Goal: Task Accomplishment & Management: Manage account settings

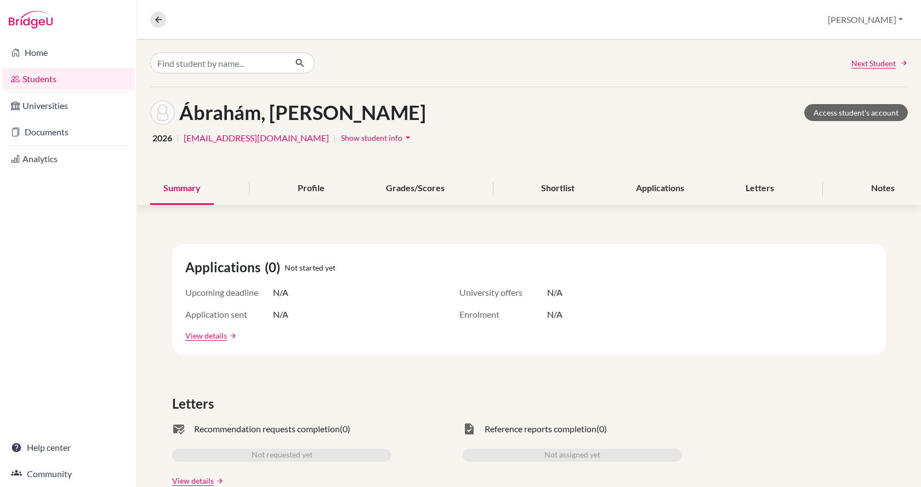
click at [55, 157] on link "Analytics" at bounding box center [68, 159] width 132 height 22
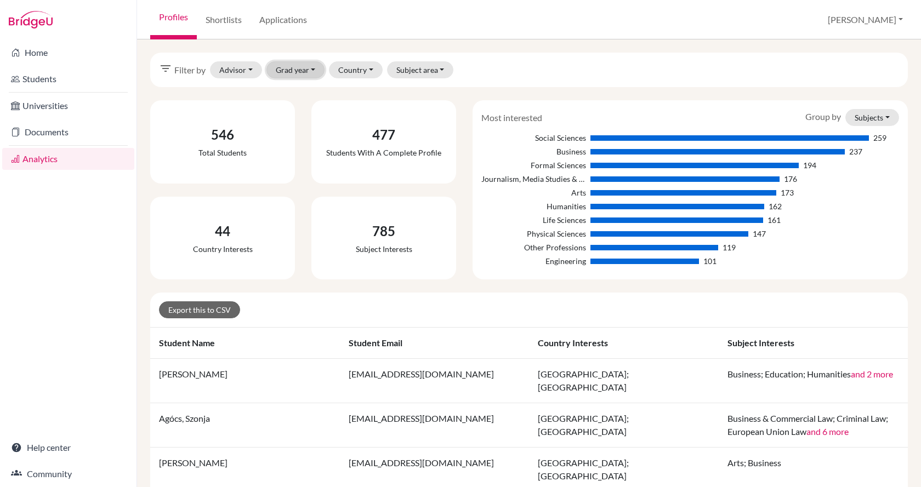
click at [298, 72] on button "Grad year" at bounding box center [295, 69] width 59 height 17
click at [276, 20] on link "Applications" at bounding box center [283, 19] width 65 height 39
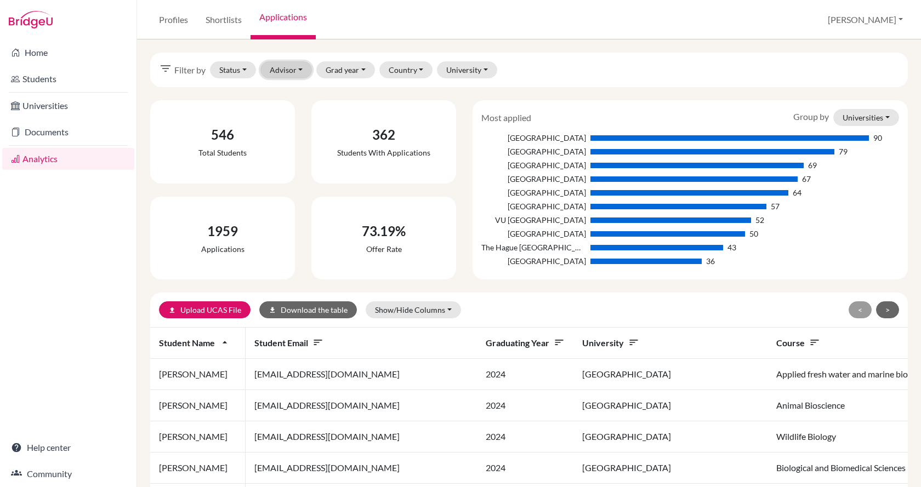
click at [288, 66] on button "Advisor" at bounding box center [286, 69] width 52 height 17
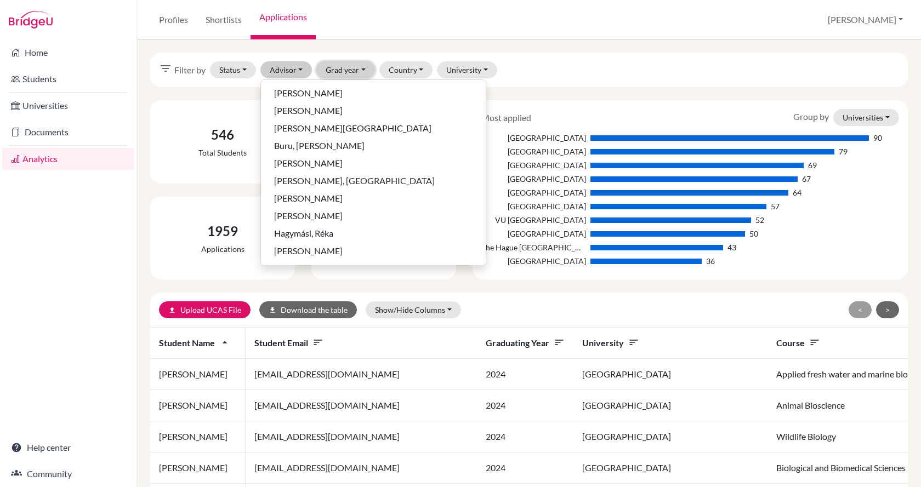
click at [336, 70] on button "Grad year" at bounding box center [345, 69] width 59 height 17
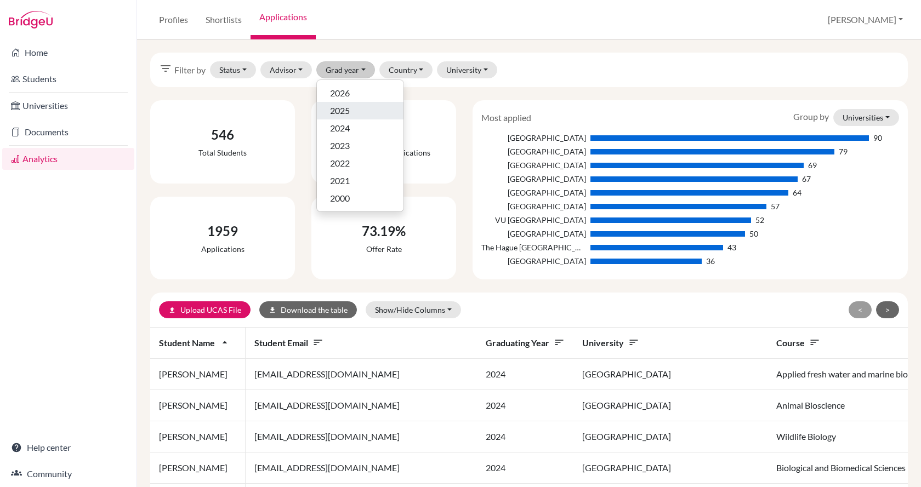
click at [357, 110] on div "2025" at bounding box center [360, 110] width 60 height 13
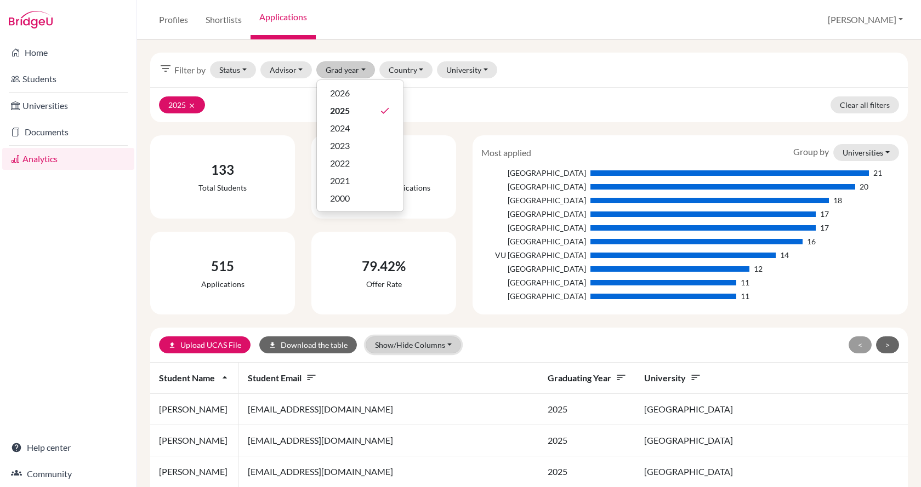
click at [447, 345] on button "Show/Hide Columns" at bounding box center [413, 345] width 95 height 17
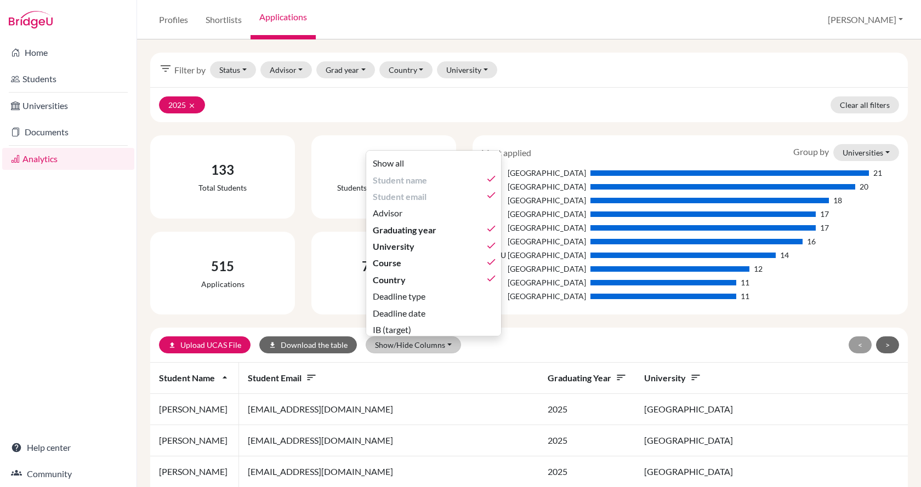
click at [646, 338] on div "upload Upload UCAS File download Download the table Show/Hide Columns Show all …" at bounding box center [405, 345] width 493 height 17
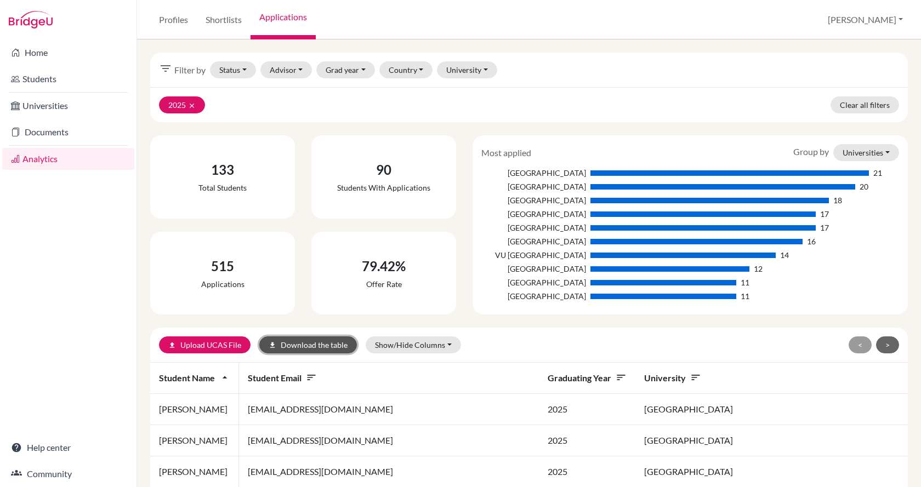
click at [292, 342] on button "download Download the table" at bounding box center [308, 345] width 98 height 17
click at [70, 81] on link "Students" at bounding box center [68, 79] width 132 height 22
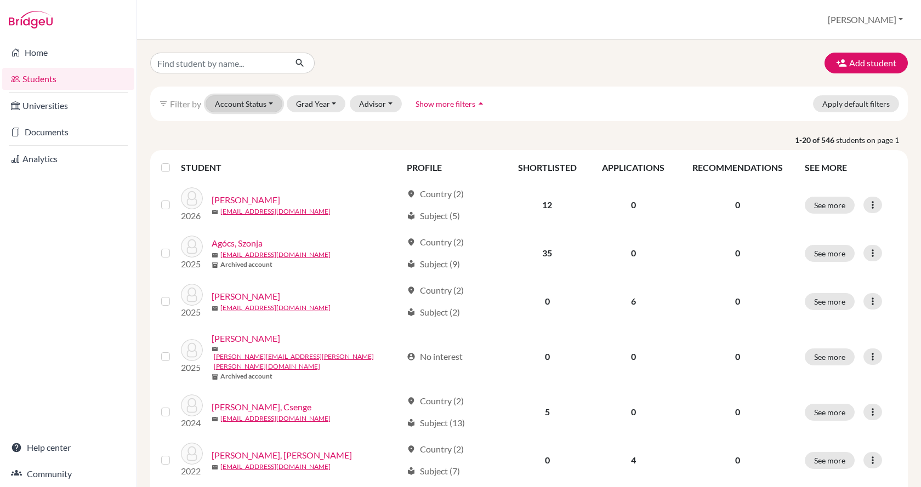
click at [270, 105] on button "Account Status" at bounding box center [244, 103] width 77 height 17
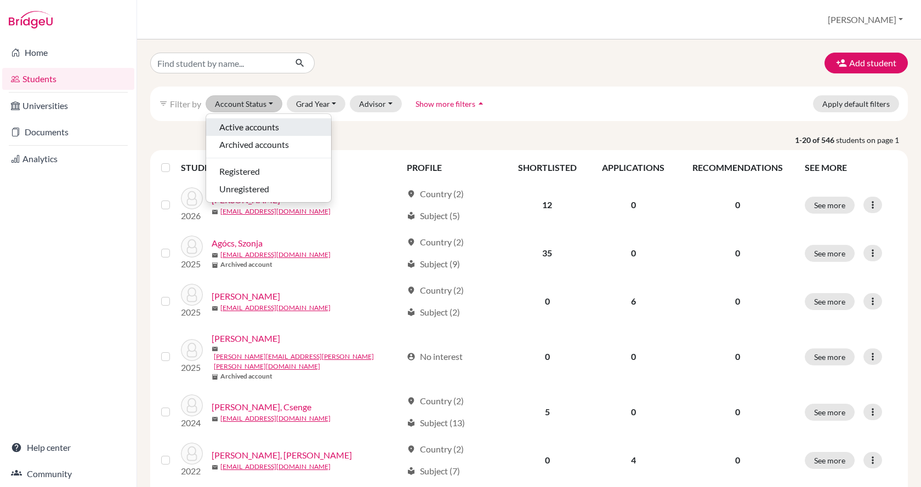
click at [273, 132] on span "Active accounts" at bounding box center [249, 127] width 60 height 13
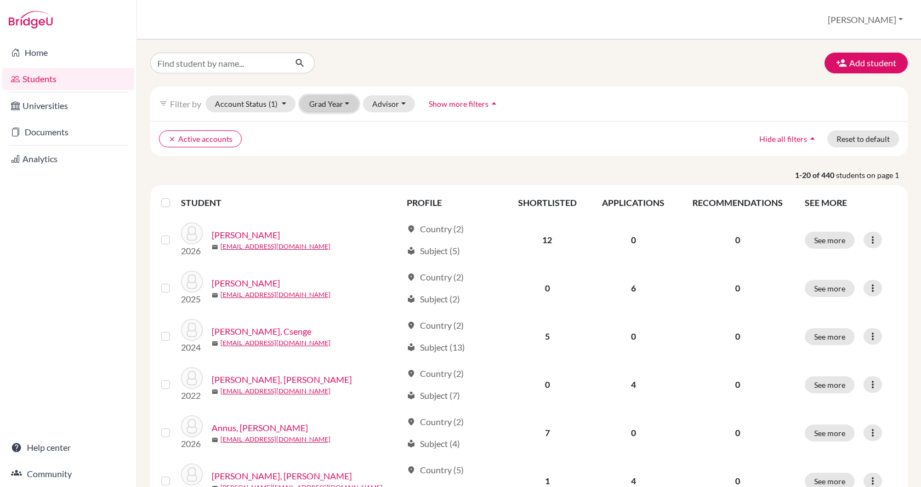
click at [337, 109] on button "Grad Year" at bounding box center [329, 103] width 59 height 17
click at [331, 144] on span "2025" at bounding box center [324, 144] width 20 height 13
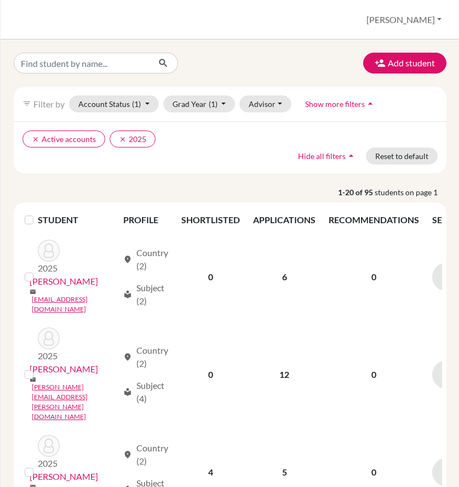
click at [186, 189] on p "1-20 of 95 students on page 1" at bounding box center [230, 192] width 450 height 12
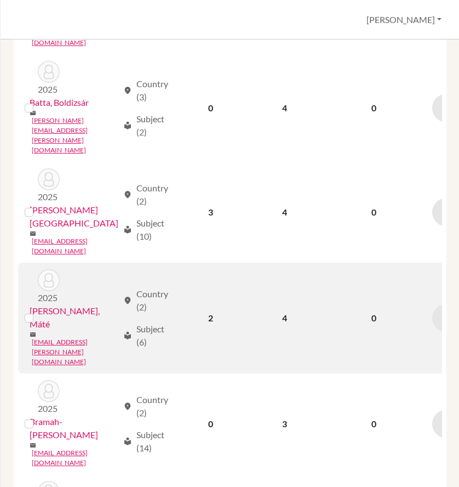
scroll to position [768, 0]
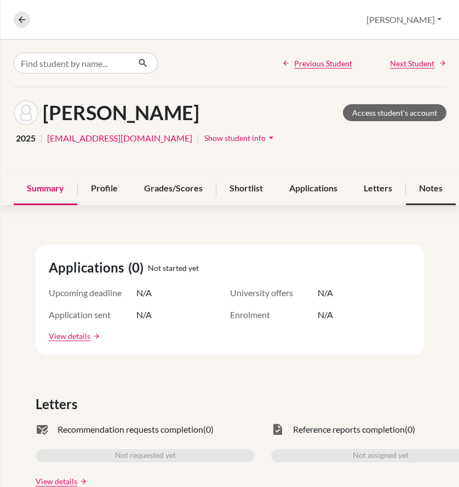
click at [431, 182] on div "Notes" at bounding box center [431, 189] width 50 height 32
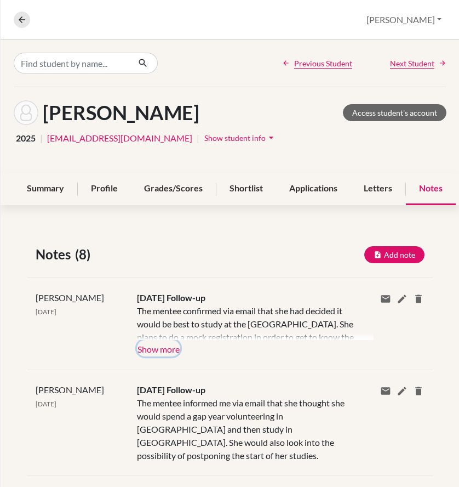
click at [169, 350] on button "Show more" at bounding box center [158, 348] width 43 height 16
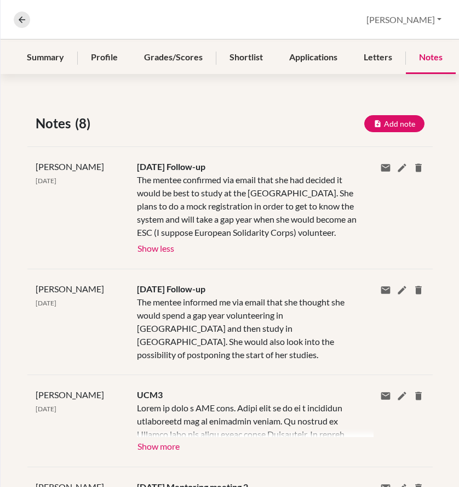
scroll to position [110, 0]
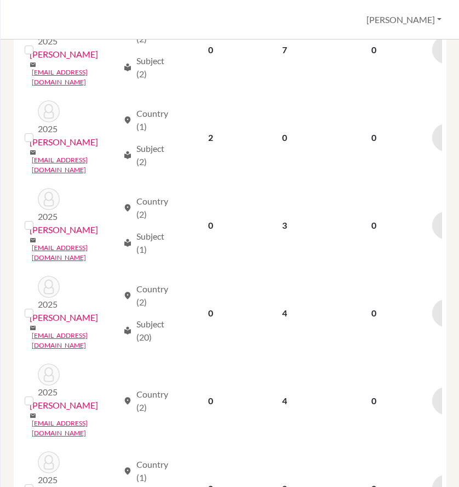
scroll to position [1306, 0]
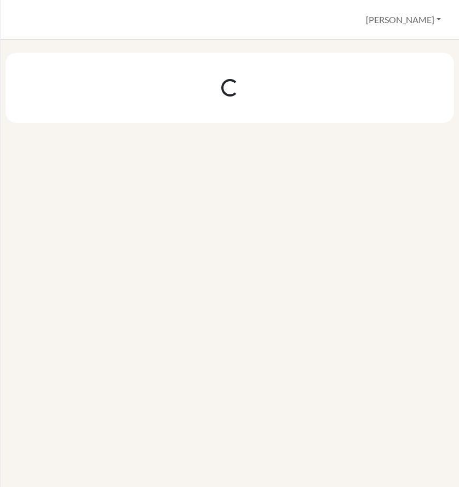
scroll to position [0, 0]
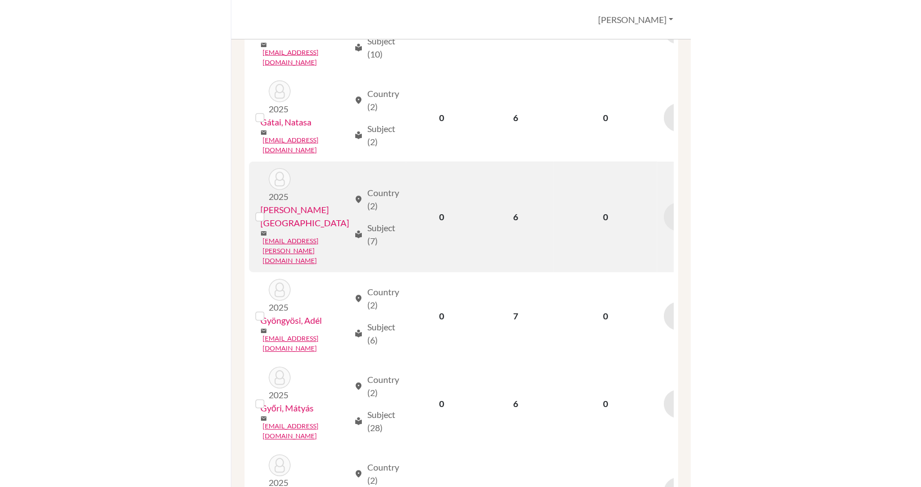
scroll to position [274, 0]
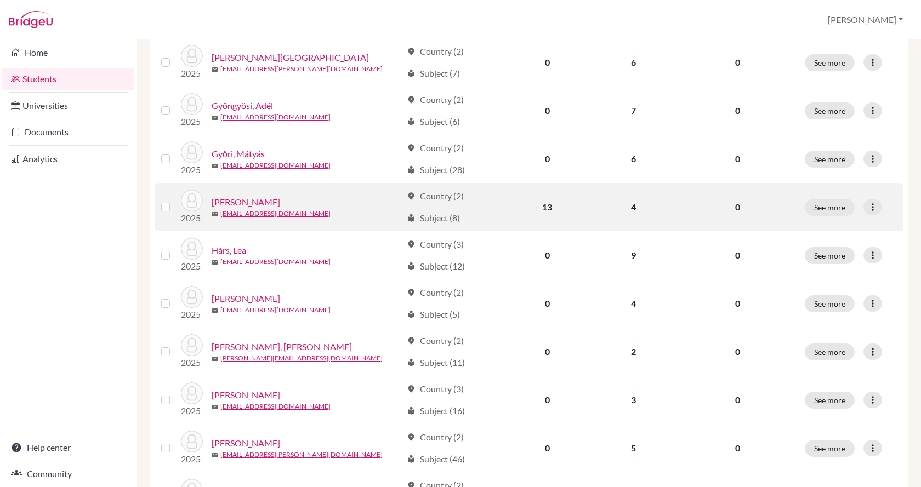
click at [275, 200] on link "Gyurkovics, Kornél" at bounding box center [246, 202] width 69 height 13
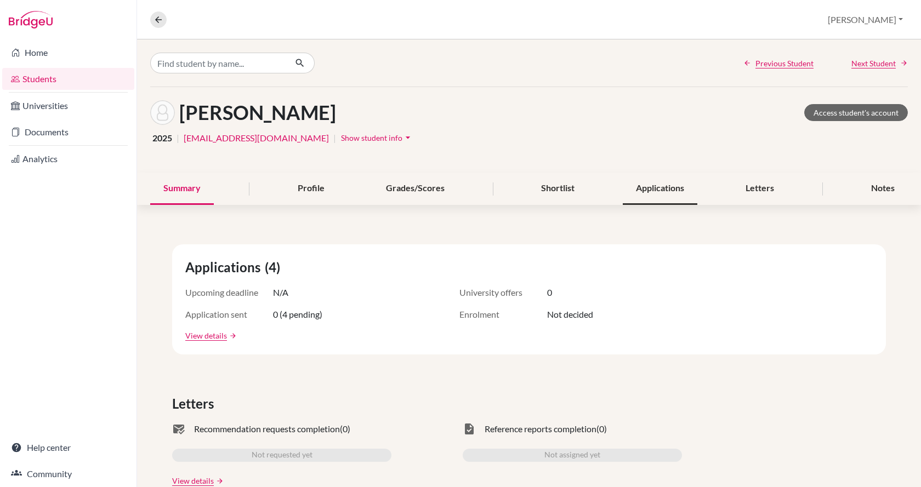
click at [661, 186] on div "Applications" at bounding box center [660, 189] width 75 height 32
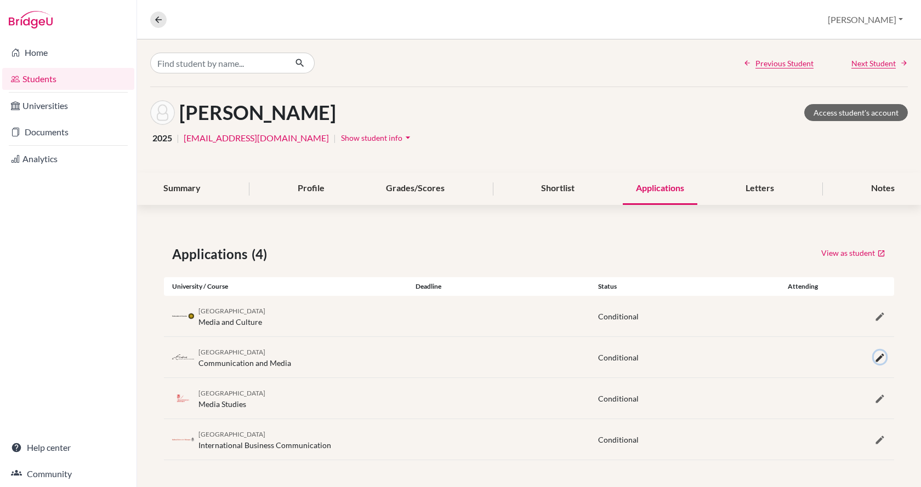
click at [880, 357] on icon "button" at bounding box center [880, 358] width 11 height 11
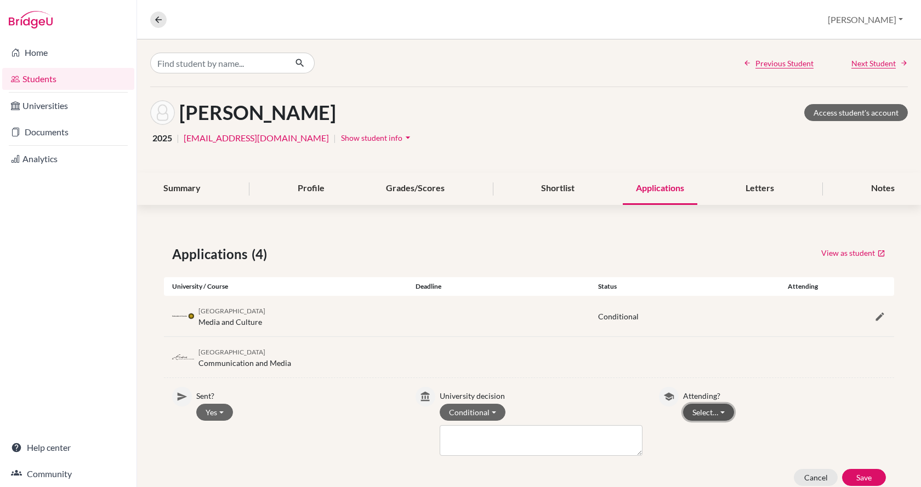
click at [693, 414] on button "Select…" at bounding box center [708, 412] width 51 height 17
click at [699, 434] on button "Attending" at bounding box center [727, 436] width 87 height 18
click at [850, 475] on button "Save" at bounding box center [864, 477] width 44 height 17
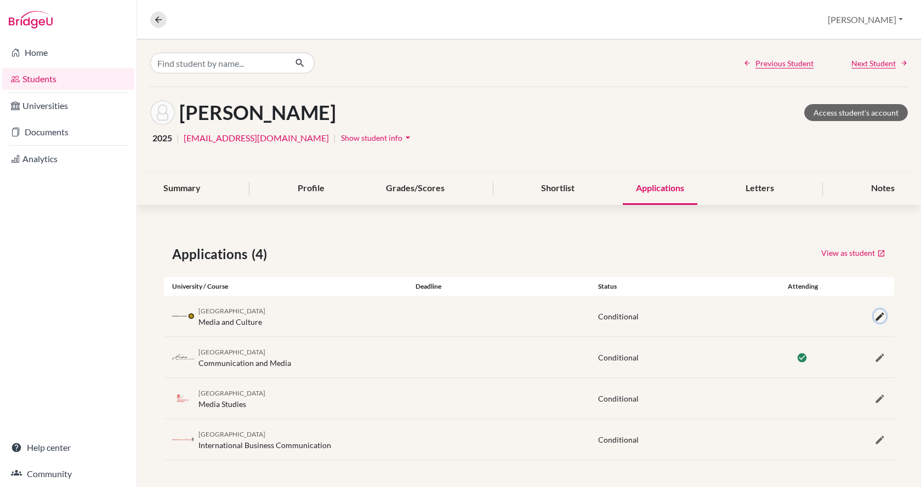
click at [882, 314] on icon "button" at bounding box center [880, 316] width 11 height 11
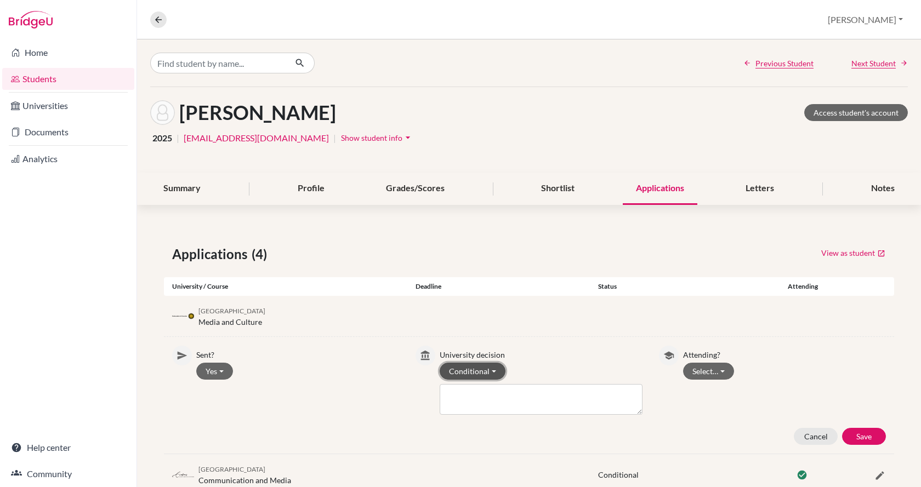
click at [486, 370] on button "Conditional" at bounding box center [473, 371] width 66 height 17
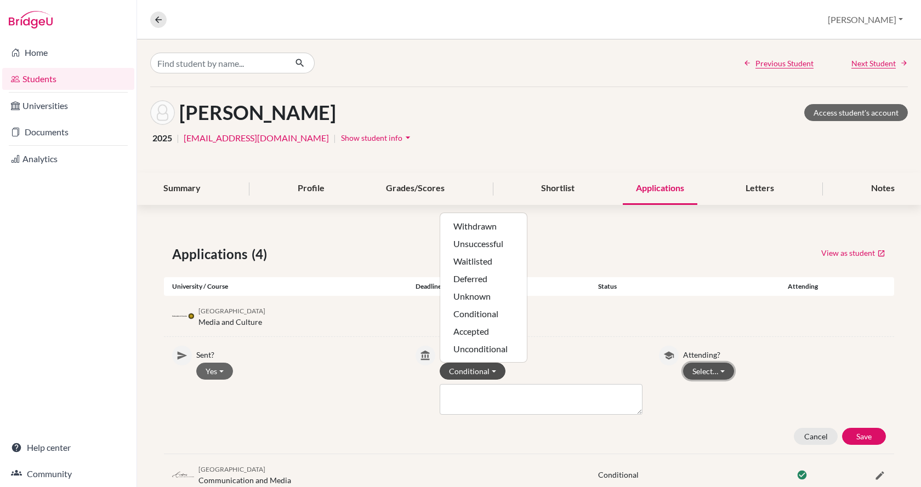
click at [694, 369] on button "Select…" at bounding box center [708, 371] width 51 height 17
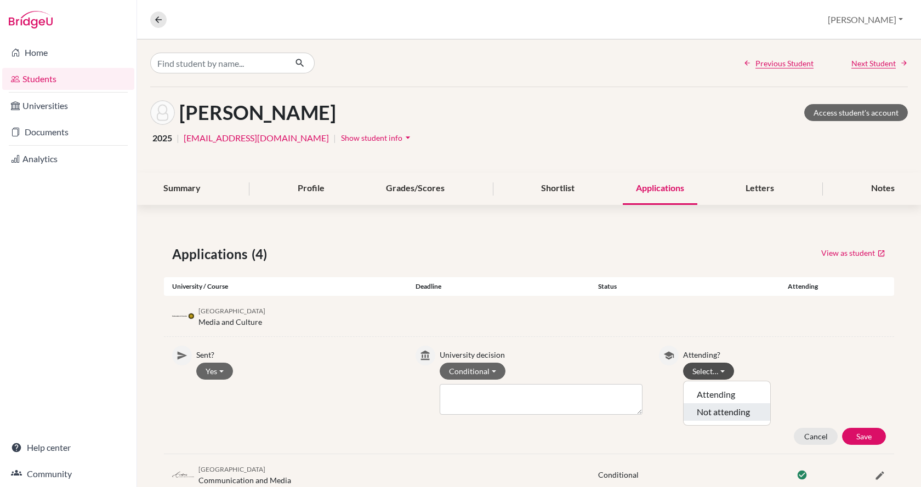
click at [707, 415] on button "Not attending" at bounding box center [727, 413] width 87 height 18
click at [852, 437] on button "Save" at bounding box center [864, 436] width 44 height 17
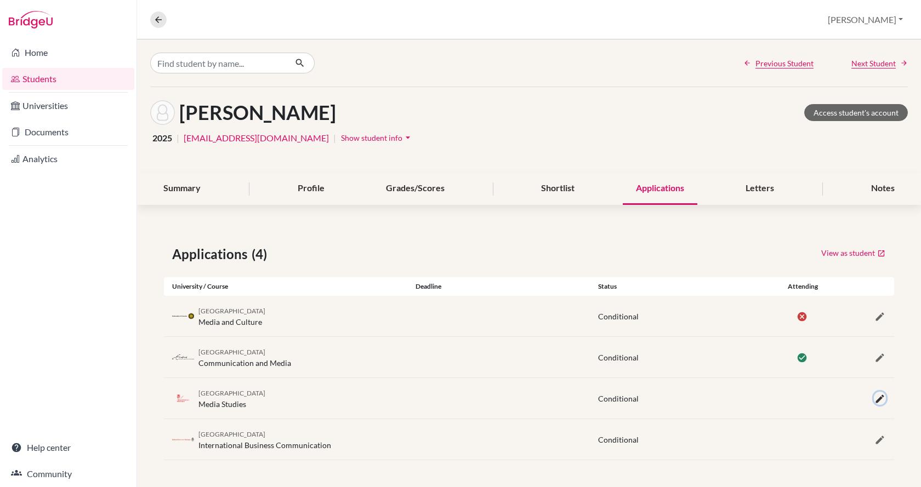
click at [876, 403] on icon "button" at bounding box center [880, 399] width 11 height 11
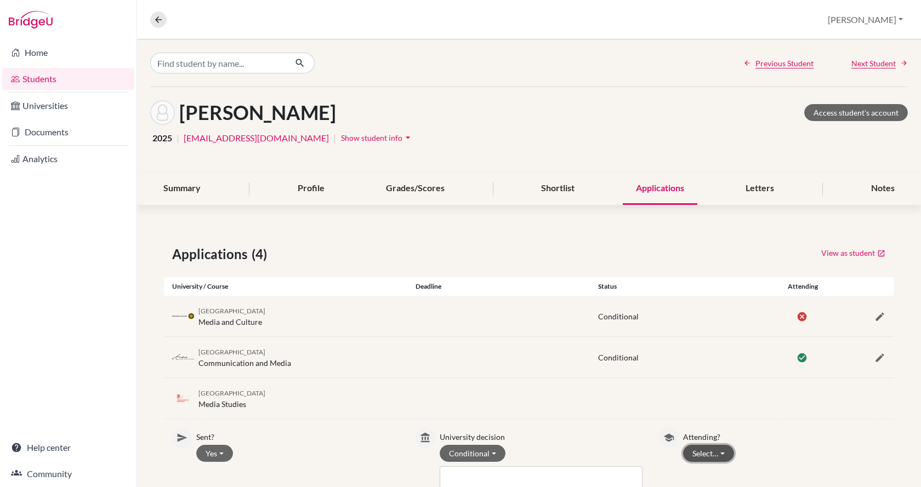
click at [722, 449] on button "Select…" at bounding box center [708, 453] width 51 height 17
click at [724, 430] on button "Not attending" at bounding box center [727, 432] width 87 height 18
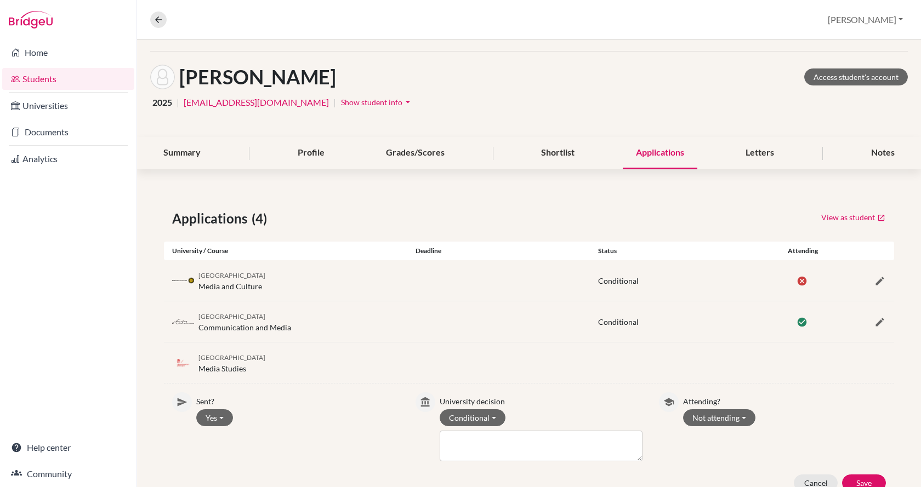
scroll to position [55, 0]
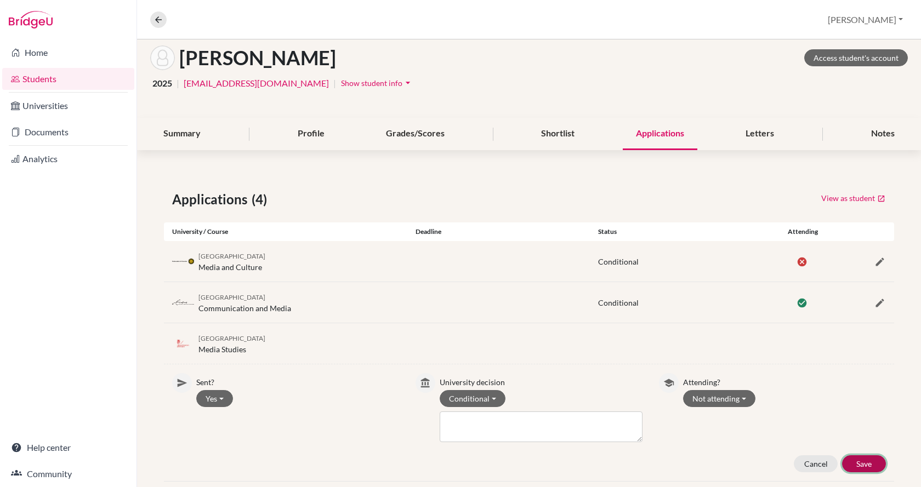
click at [846, 460] on button "Save" at bounding box center [864, 464] width 44 height 17
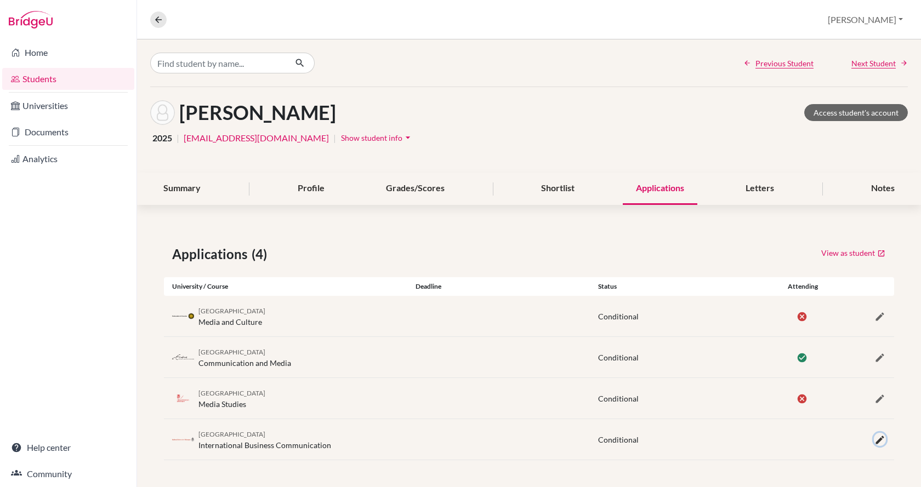
click at [881, 437] on icon "button" at bounding box center [880, 440] width 11 height 11
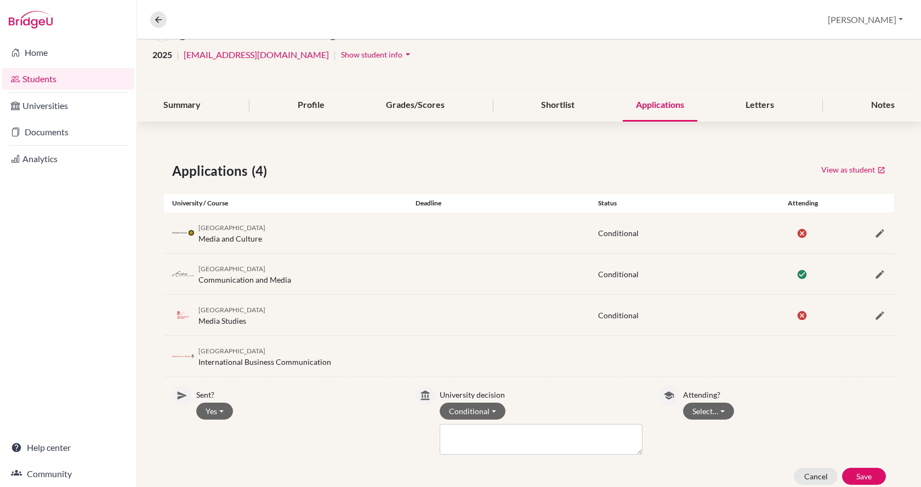
scroll to position [110, 0]
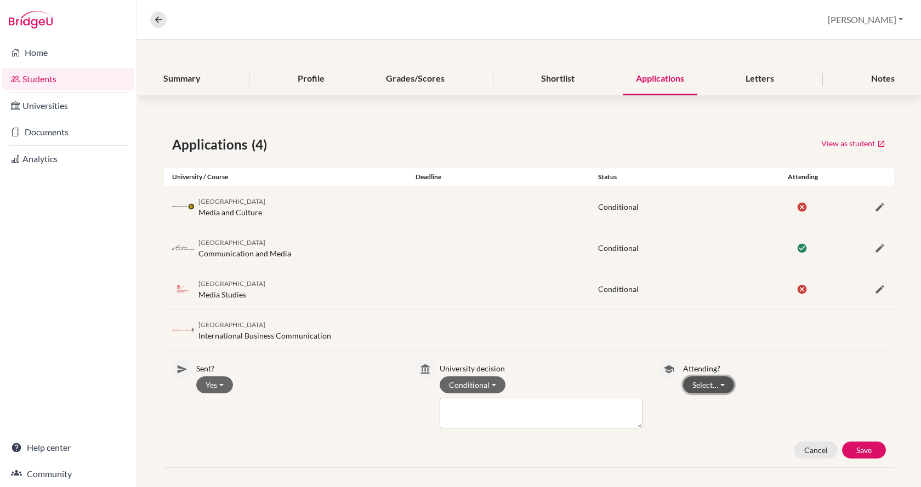
click at [711, 382] on button "Select…" at bounding box center [708, 385] width 51 height 17
click at [710, 424] on button "Not attending" at bounding box center [727, 426] width 87 height 18
click at [861, 451] on button "Save" at bounding box center [864, 450] width 44 height 17
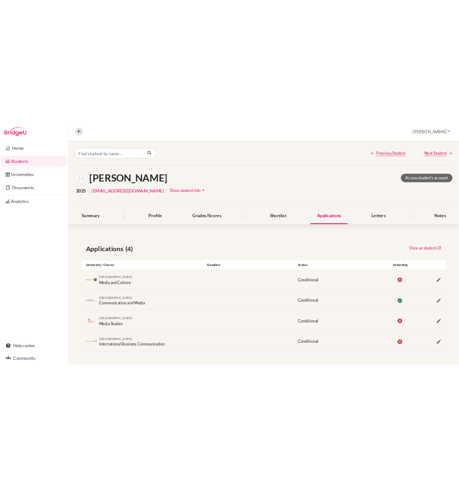
scroll to position [0, 0]
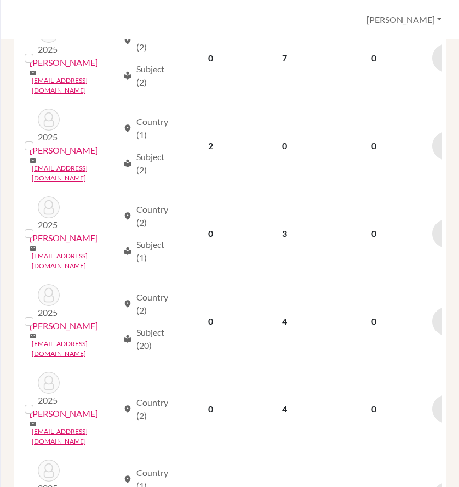
scroll to position [1326, 0]
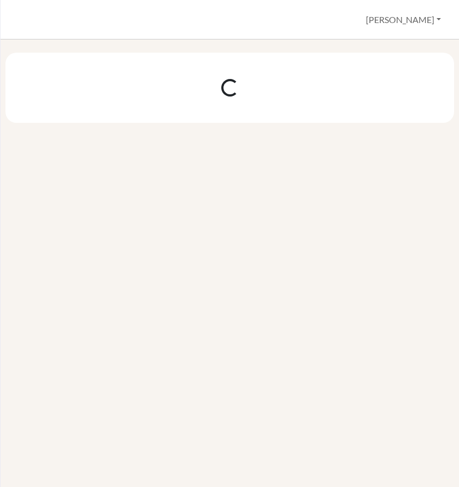
scroll to position [0, 0]
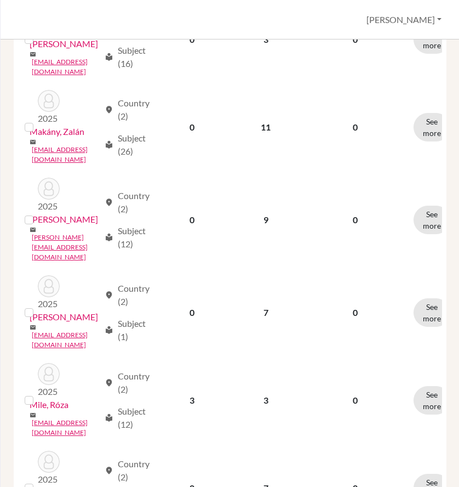
scroll to position [1326, 0]
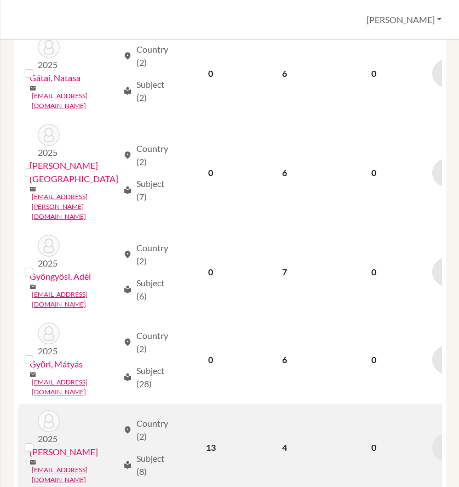
scroll to position [329, 0]
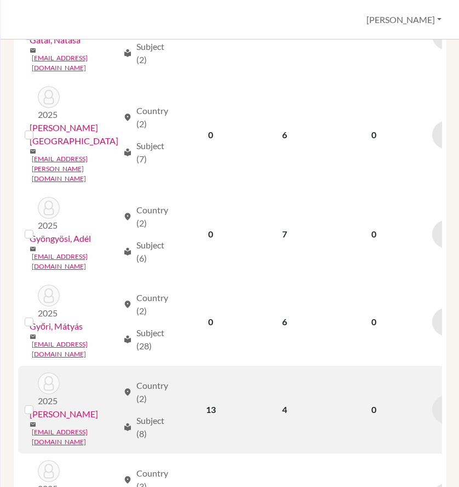
click at [81, 407] on link "Gyurkovics, Kornél" at bounding box center [64, 413] width 69 height 13
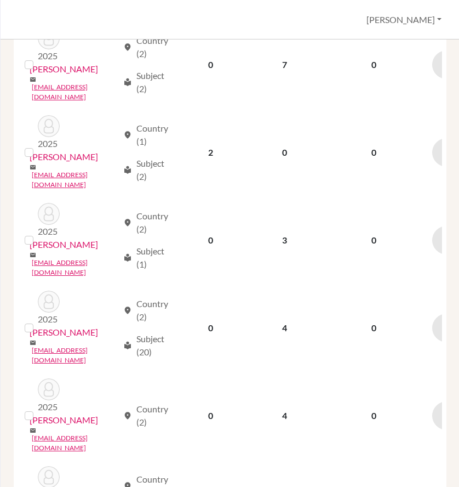
scroll to position [1326, 0]
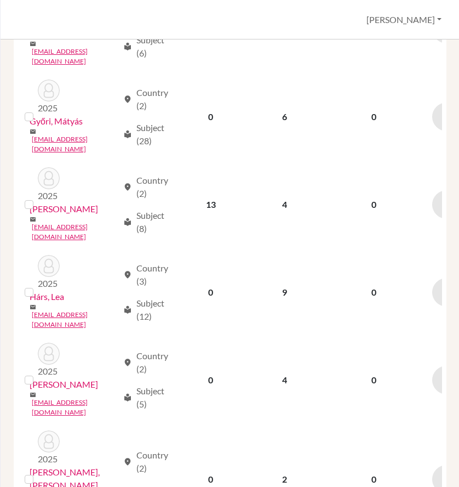
scroll to position [578, 0]
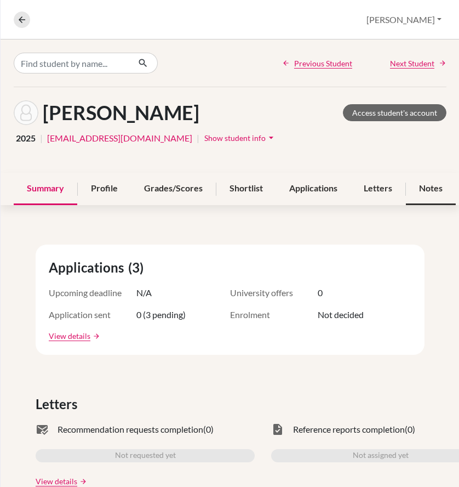
click at [426, 188] on div "Notes" at bounding box center [431, 189] width 50 height 32
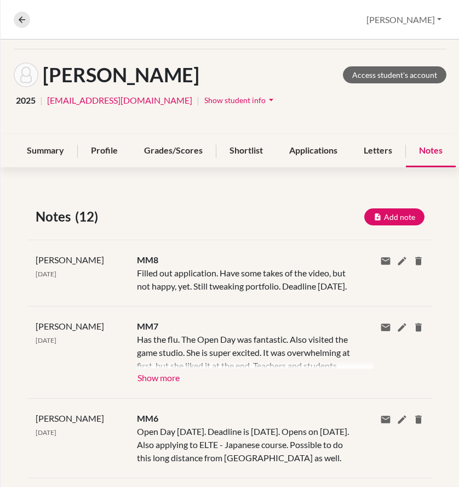
scroll to position [110, 0]
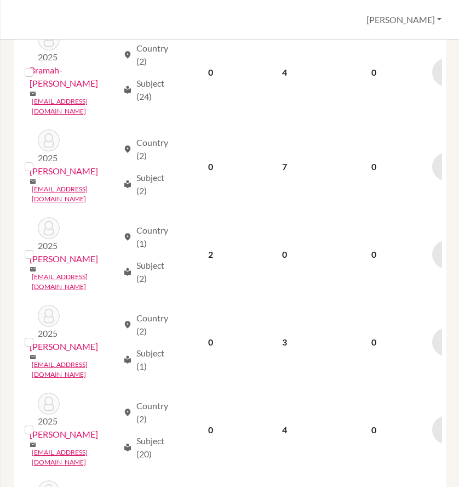
scroll to position [1326, 0]
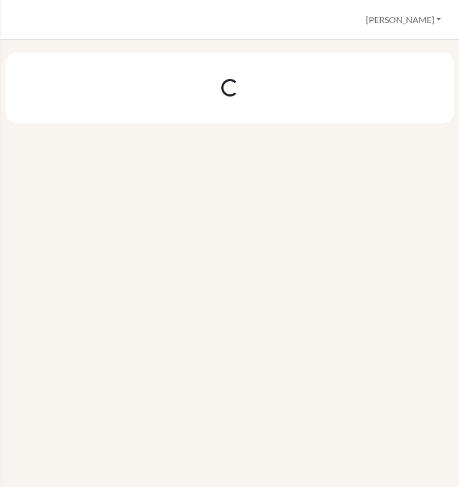
scroll to position [0, 0]
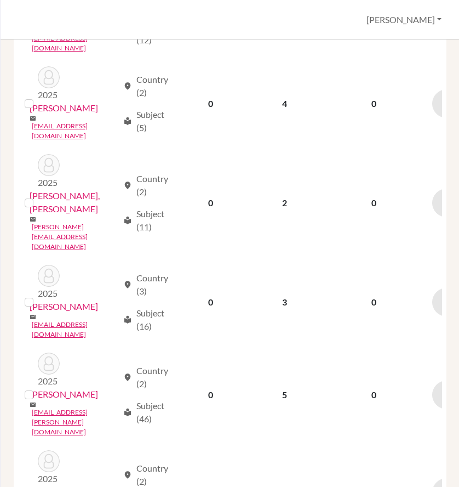
scroll to position [815, 0]
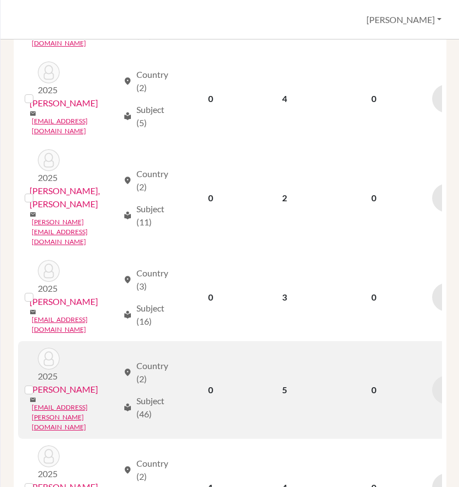
click at [64, 383] on link "Jelinek, Míra" at bounding box center [64, 389] width 69 height 13
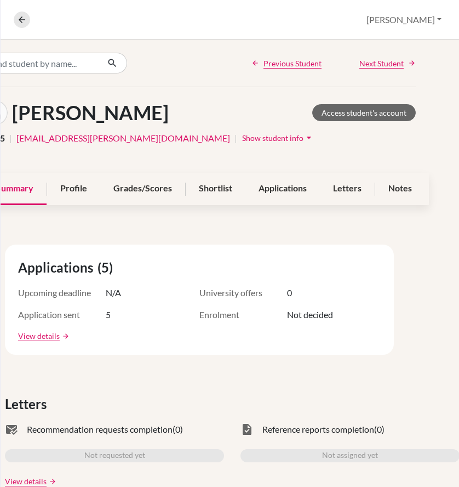
scroll to position [0, 39]
click at [390, 192] on div "Notes" at bounding box center [401, 189] width 50 height 32
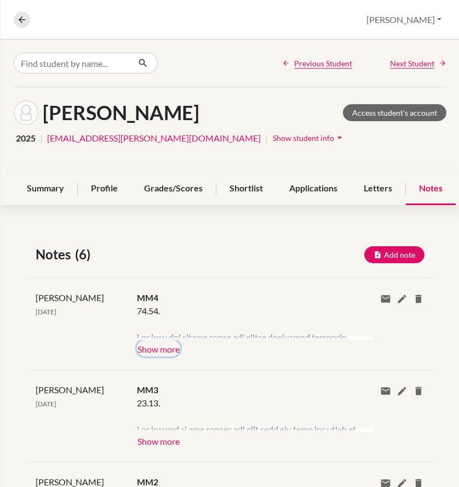
click at [154, 348] on button "Show more" at bounding box center [158, 348] width 43 height 16
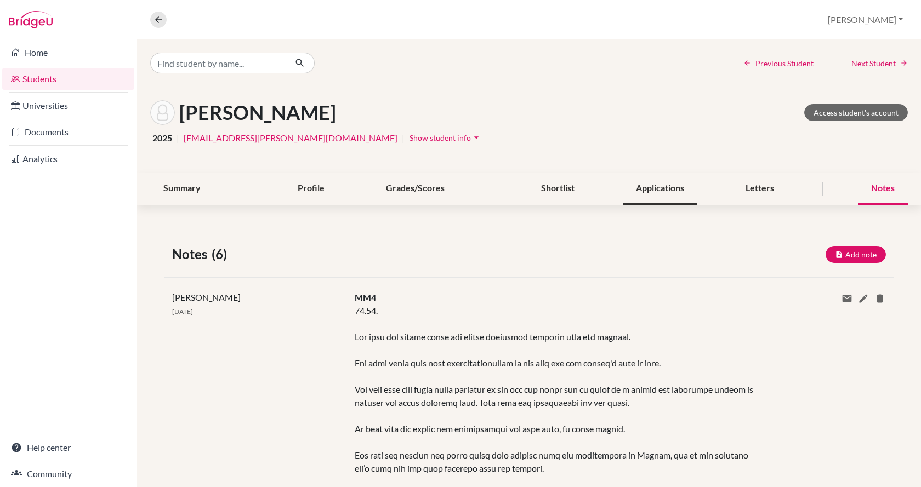
click at [639, 190] on div "Applications" at bounding box center [660, 189] width 75 height 32
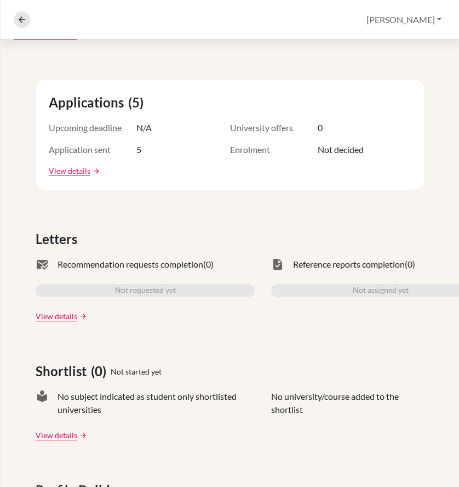
scroll to position [164, 0]
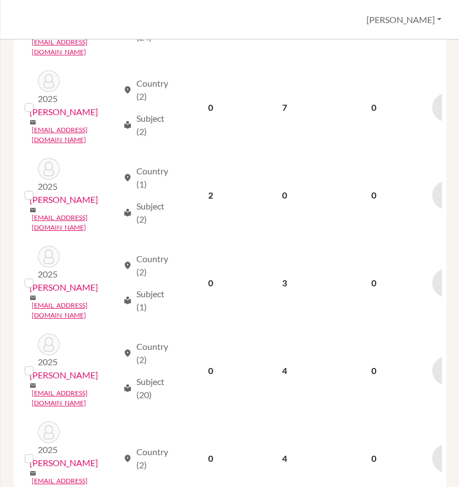
scroll to position [1326, 0]
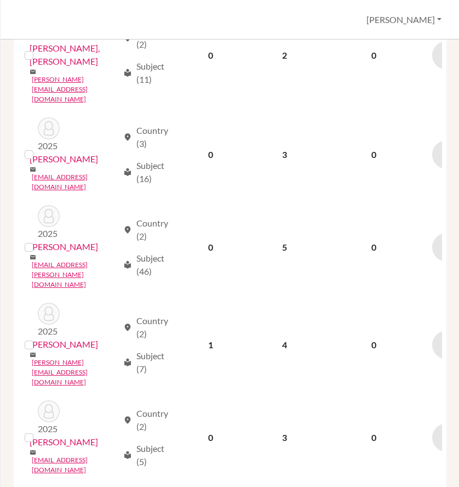
scroll to position [932, 0]
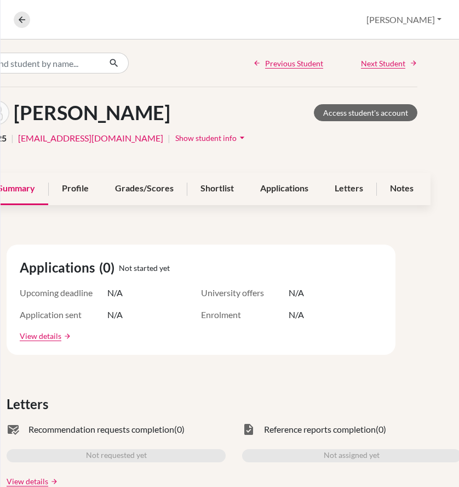
scroll to position [0, 39]
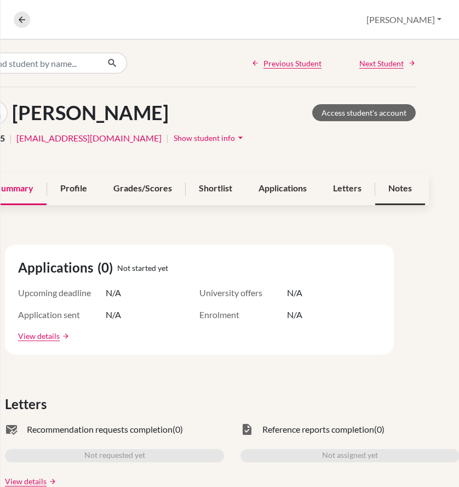
click at [395, 192] on div "Notes" at bounding box center [401, 189] width 50 height 32
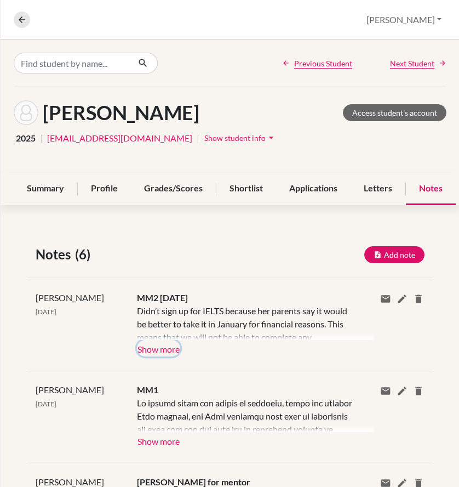
click at [154, 350] on button "Show more" at bounding box center [158, 348] width 43 height 16
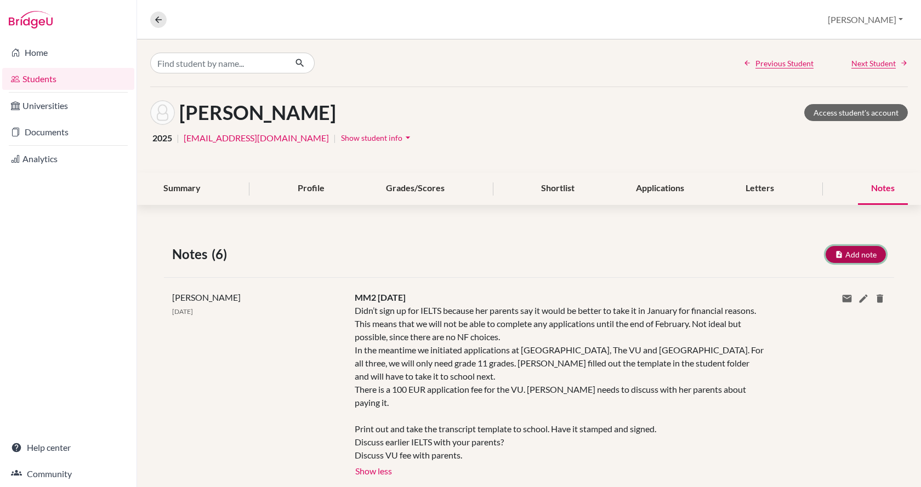
click at [841, 251] on button "Add note" at bounding box center [856, 254] width 60 height 17
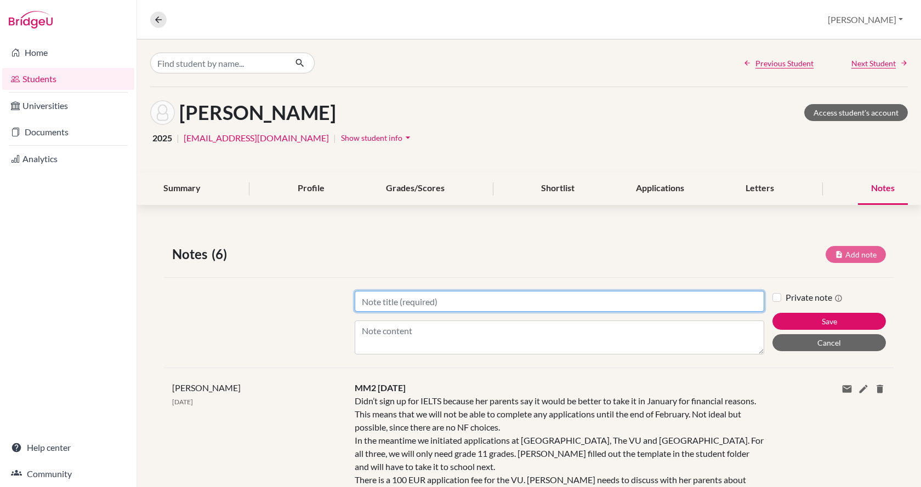
click at [655, 294] on input "Title" at bounding box center [560, 301] width 410 height 21
click at [655, 294] on input "Outcoem" at bounding box center [560, 301] width 410 height 21
type input "Outcome"
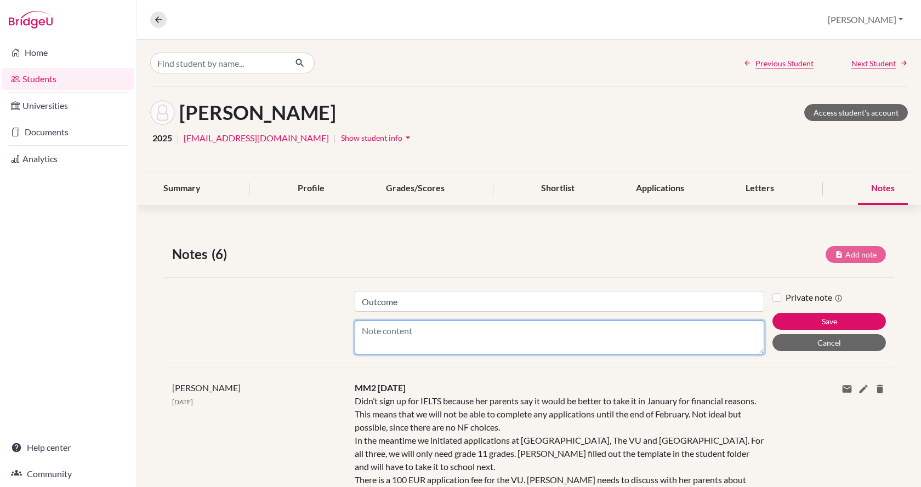
click at [625, 328] on textarea "Content" at bounding box center [560, 338] width 410 height 34
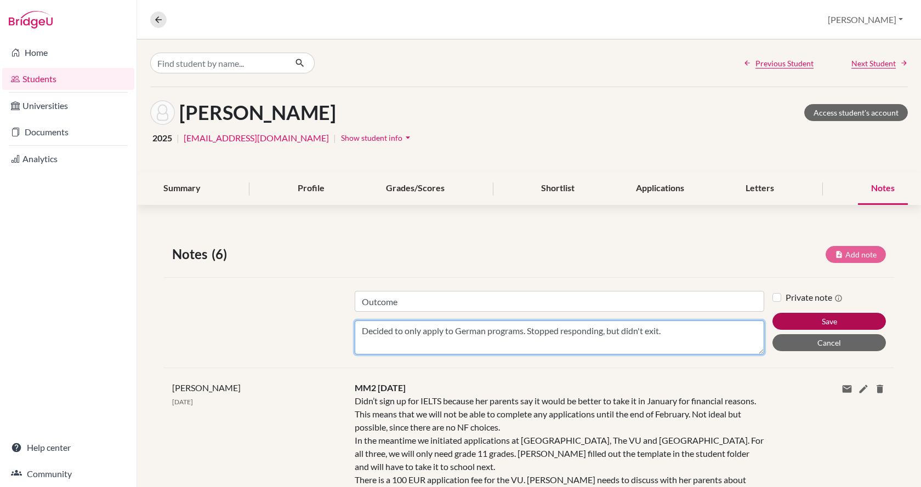
type textarea "Decided to only apply to German programs. Stopped responding, but didn't exit."
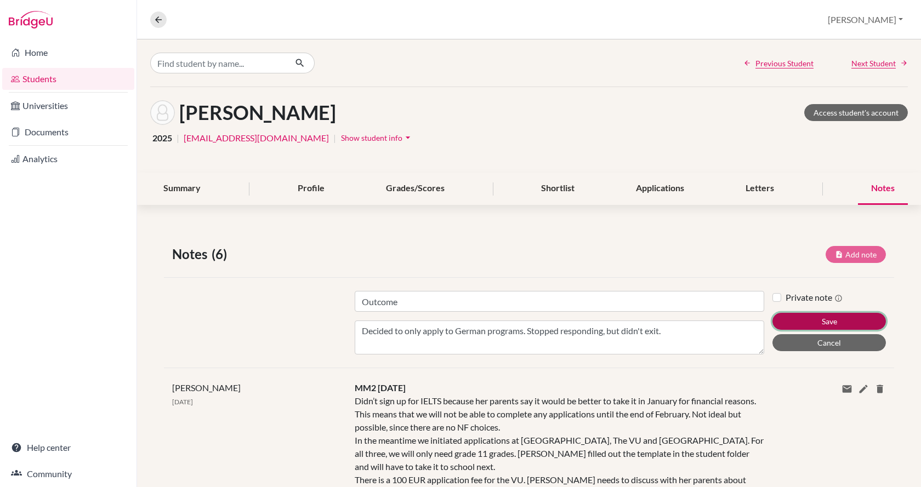
click at [809, 322] on button "Save" at bounding box center [829, 321] width 113 height 17
